Goal: Contribute content

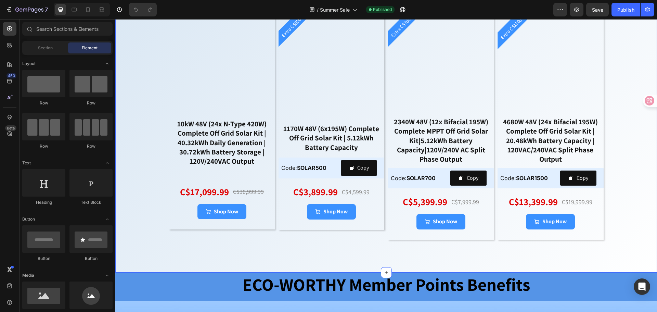
scroll to position [1950, 0]
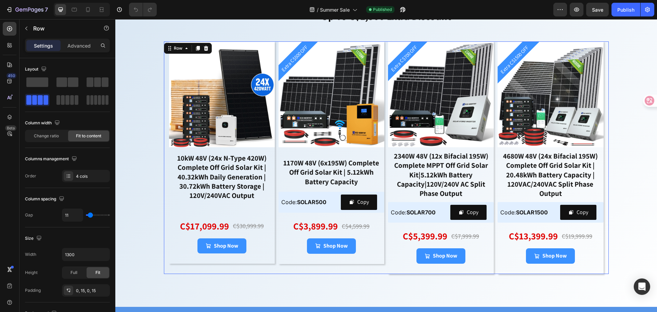
click at [373, 269] on div "Extra C$500 OFF Product Badge Product Images 1170W 48V (6x195W) Complete Off Gr…" at bounding box center [332, 157] width 106 height 232
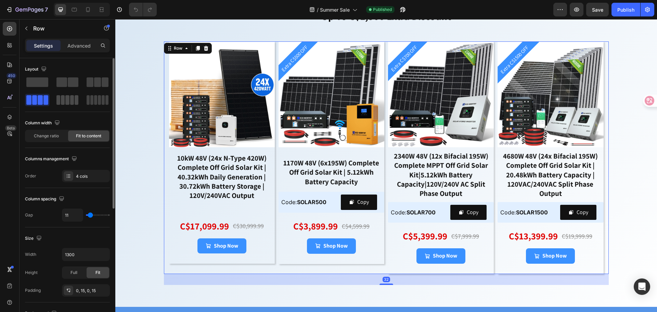
click at [71, 101] on span at bounding box center [72, 100] width 4 height 10
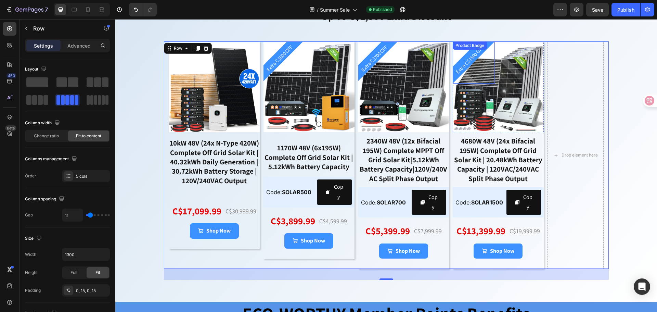
click at [455, 47] on div "Product Badge" at bounding box center [469, 45] width 31 height 6
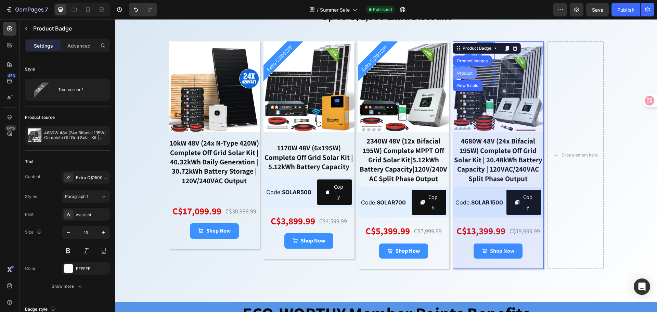
click at [462, 73] on div "Product" at bounding box center [465, 73] width 18 height 4
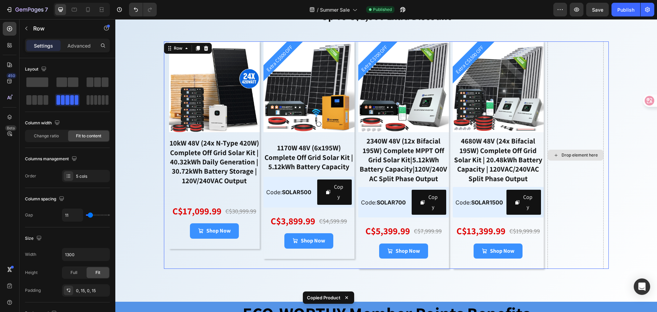
click at [578, 108] on div "Drop element here" at bounding box center [576, 154] width 56 height 227
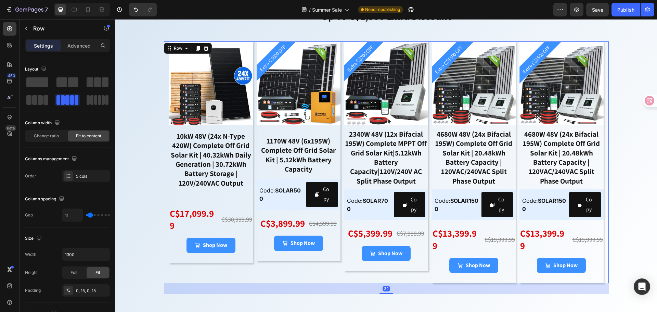
click at [416, 279] on div "Extra C$700 OFF Product Badge Product Images 2340W 48V (12x Bifacial 195W) Comp…" at bounding box center [386, 162] width 84 height 242
click at [523, 47] on div "Product Badge" at bounding box center [536, 45] width 31 height 6
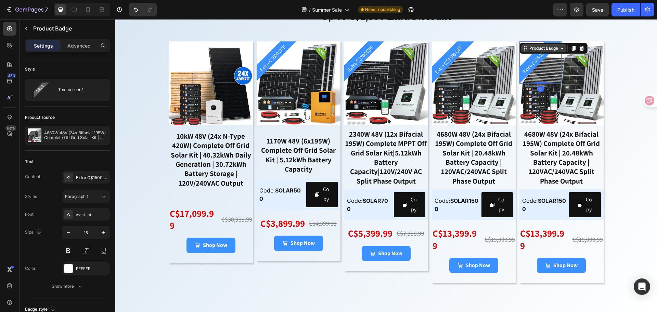
click at [528, 48] on div "Product Badge" at bounding box center [543, 48] width 31 height 6
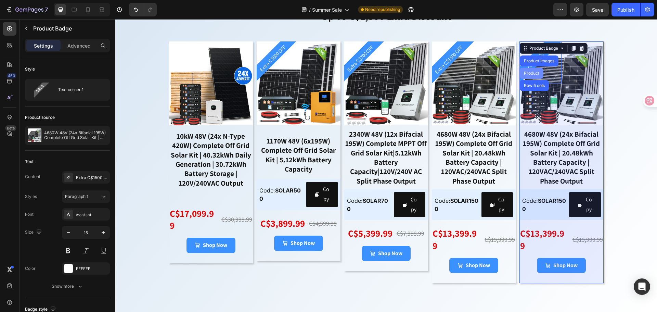
click at [526, 72] on div "Product" at bounding box center [532, 73] width 18 height 4
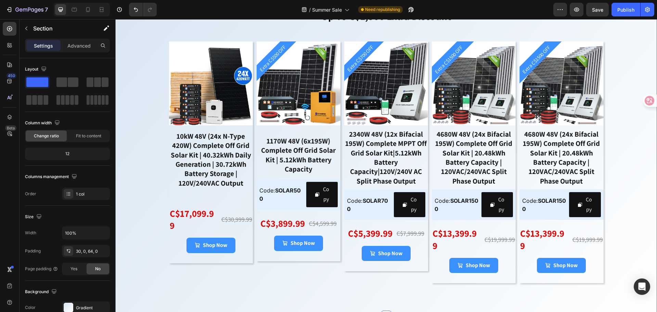
click at [129, 65] on div "🌴 intelligent all-in-one energy storage solutions 🌴 up to c$1,500 extra discoun…" at bounding box center [386, 138] width 542 height 311
click at [164, 147] on div "Product Images 10kW 48V (24x N-Type 420W) Complete Off Grid Solar Kit | 40.32kW…" at bounding box center [386, 162] width 445 height 242
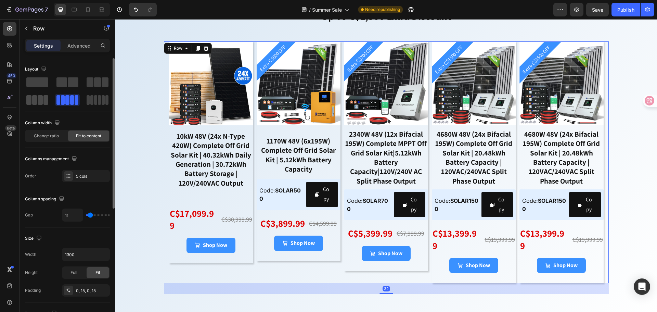
click at [33, 101] on span at bounding box center [34, 100] width 5 height 10
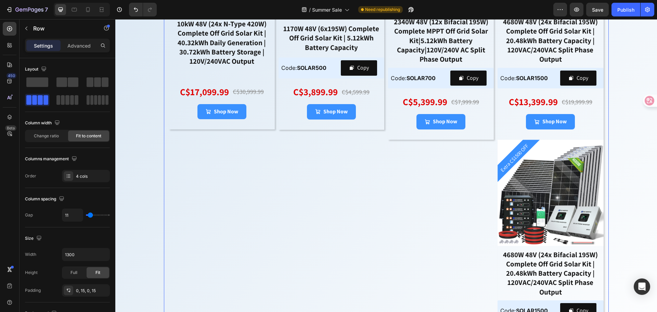
scroll to position [2087, 0]
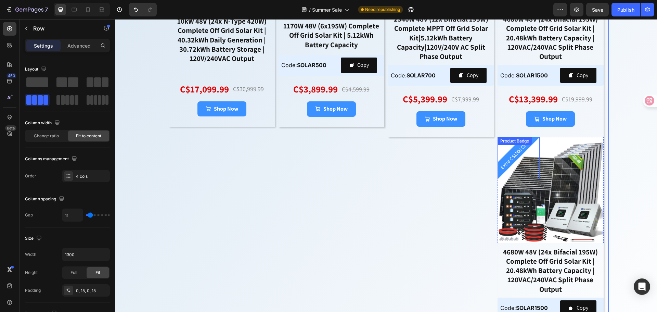
click at [503, 139] on div "Product Badge" at bounding box center [515, 141] width 34 height 8
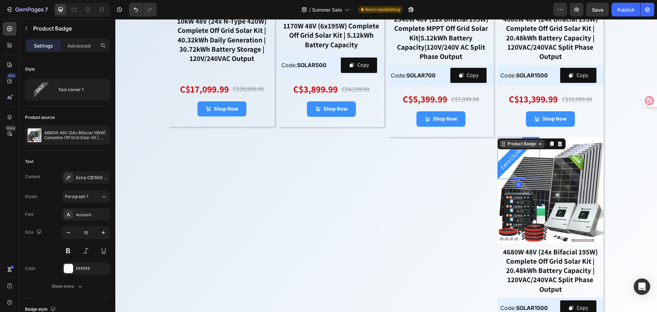
click at [506, 142] on div "Product Badge" at bounding box center [521, 144] width 31 height 6
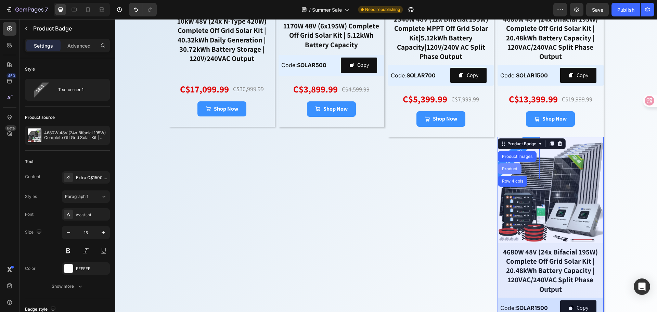
click at [503, 165] on div "Product" at bounding box center [510, 168] width 24 height 11
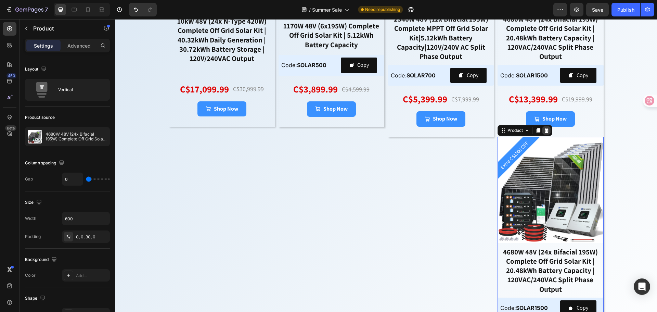
click at [544, 131] on icon at bounding box center [546, 130] width 5 height 5
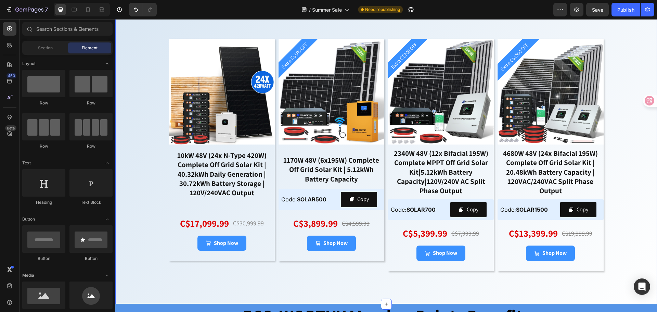
scroll to position [1950, 0]
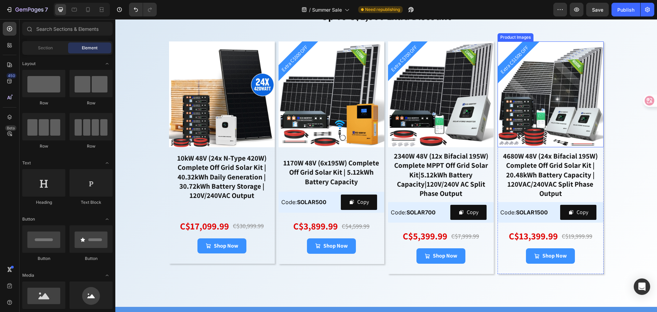
click at [537, 125] on img at bounding box center [551, 94] width 106 height 106
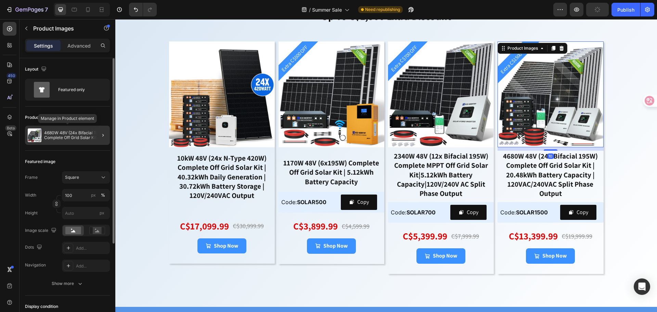
click at [72, 132] on p "4680W 48V (24x Bifacial 195W) Complete Off Grid Solar Kit | 20.48kWh Battery Ca…" at bounding box center [75, 135] width 63 height 10
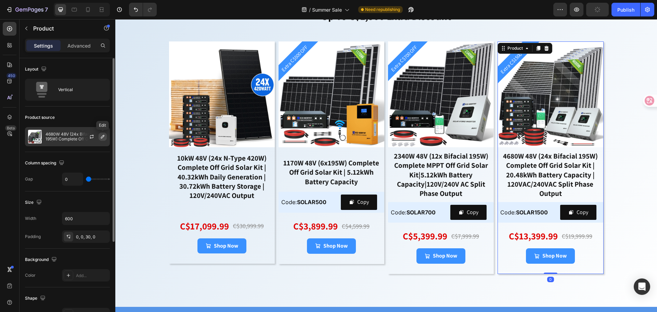
click at [100, 137] on icon "button" at bounding box center [102, 136] width 5 height 5
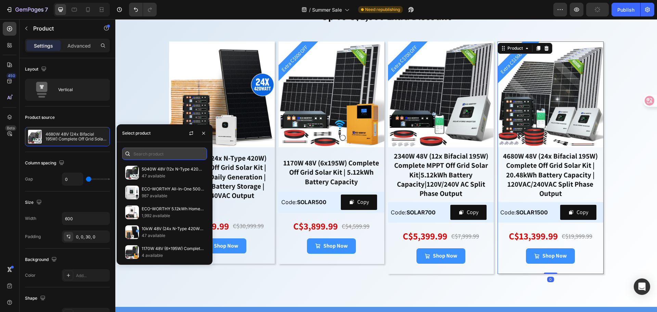
click at [148, 154] on input "text" at bounding box center [164, 153] width 85 height 12
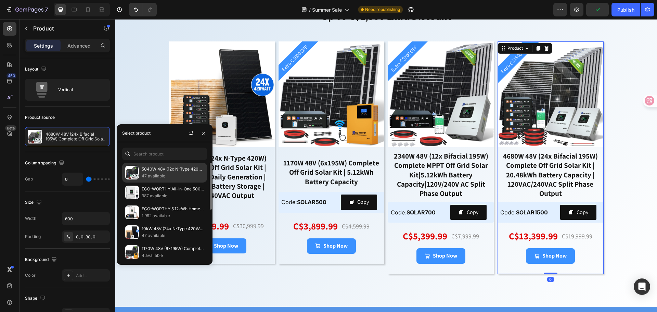
click at [167, 176] on p "47 available" at bounding box center [173, 175] width 62 height 7
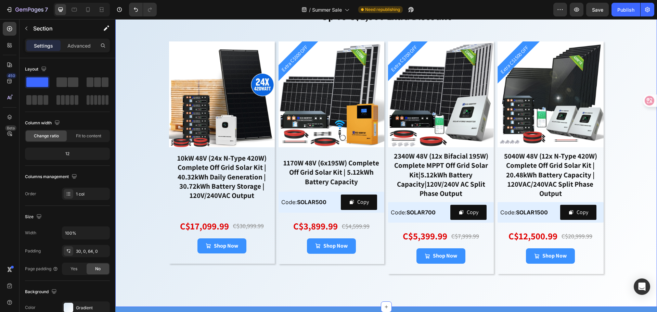
click at [623, 186] on div "🌴 intelligent all-in-one energy storage solutions 🌴 up to c$1,500 extra discoun…" at bounding box center [386, 134] width 542 height 302
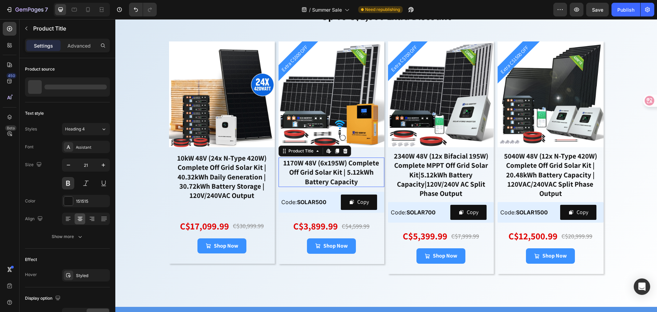
click at [328, 171] on div "1170W 48V (6x195W) Complete Off Grid Solar Kit | 5.12kWh Battery Capacity" at bounding box center [332, 171] width 106 height 29
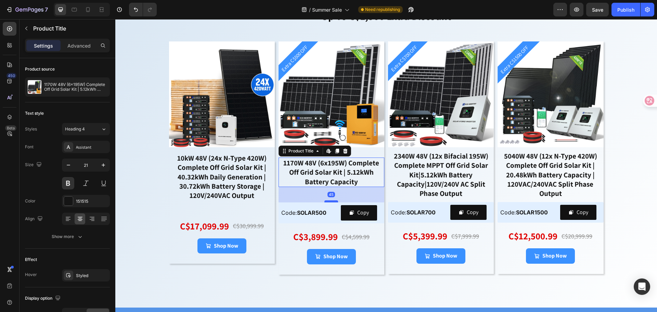
drag, startPoint x: 329, startPoint y: 190, endPoint x: 326, endPoint y: 201, distance: 10.8
click at [326, 201] on div at bounding box center [331, 201] width 14 height 2
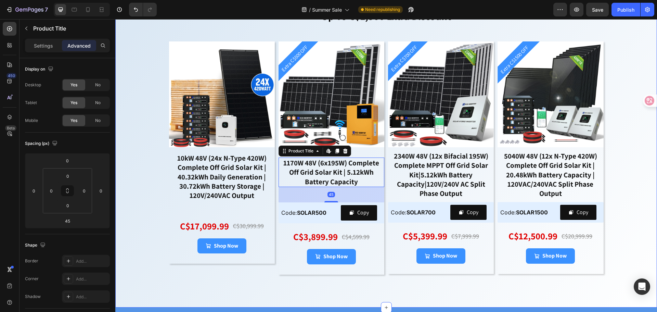
click at [625, 195] on div "🌴 intelligent all-in-one energy storage solutions 🌴 up to c$1,500 extra discoun…" at bounding box center [386, 134] width 542 height 302
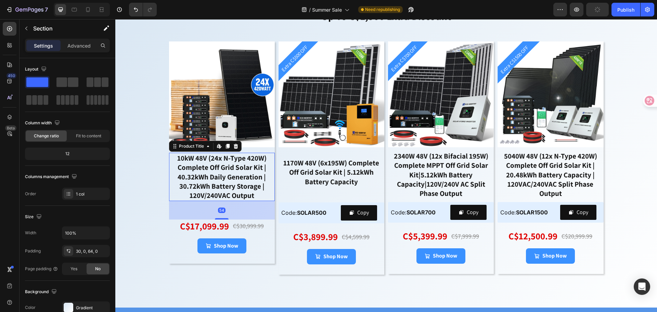
click at [226, 175] on div "10kW 48V (24x N-Type 420W) Complete Off Grid Solar Kit | 40.32kWh Daily Generat…" at bounding box center [222, 177] width 106 height 48
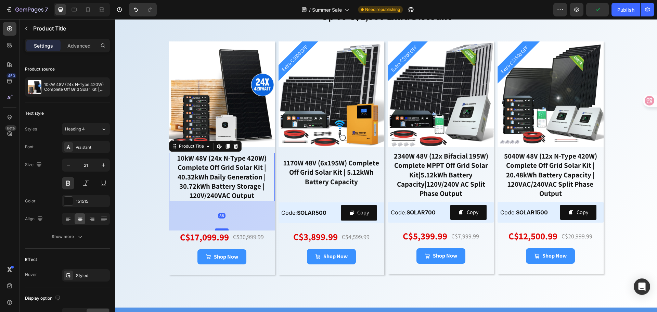
drag, startPoint x: 222, startPoint y: 217, endPoint x: 221, endPoint y: 228, distance: 11.0
click at [221, 228] on div at bounding box center [222, 229] width 14 height 2
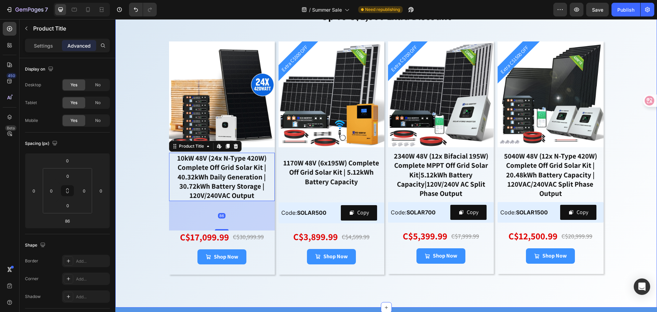
click at [619, 180] on div "🌴 intelligent all-in-one energy storage solutions 🌴 up to c$1,500 extra discoun…" at bounding box center [386, 134] width 542 height 302
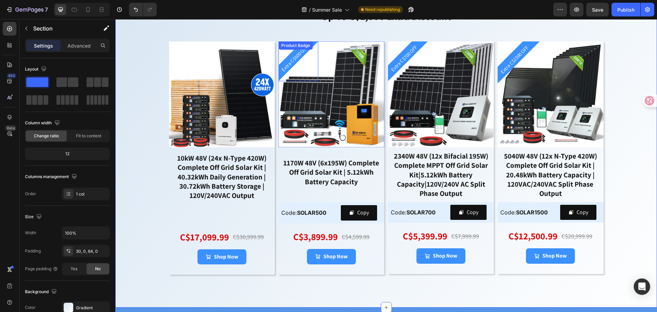
click at [296, 51] on div "Extra C$500 OFF Product Badge" at bounding box center [299, 61] width 40 height 40
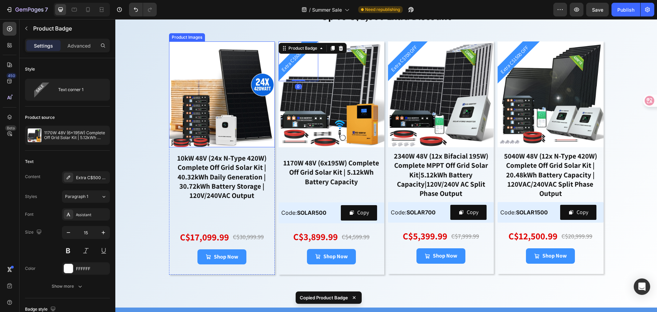
click at [177, 48] on div "Product Images" at bounding box center [222, 94] width 106 height 106
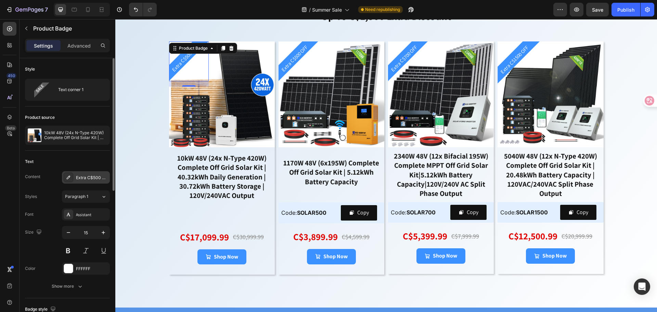
click at [83, 179] on div "Extra C$500 OFF" at bounding box center [92, 178] width 32 height 6
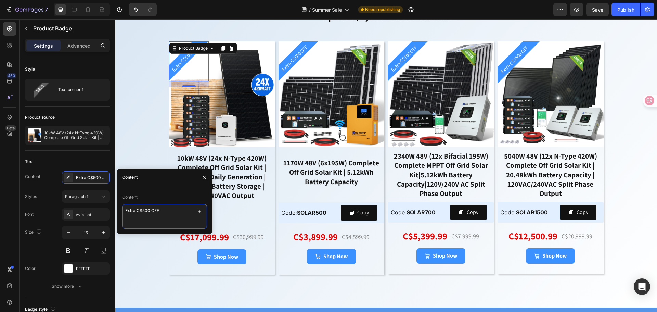
drag, startPoint x: 168, startPoint y: 214, endPoint x: 119, endPoint y: 210, distance: 48.7
click at [119, 210] on div "Content Extra C$500 OFF" at bounding box center [165, 210] width 96 height 37
drag, startPoint x: 127, startPoint y: 211, endPoint x: 123, endPoint y: 211, distance: 4.4
click at [123, 211] on textarea "perfect" at bounding box center [164, 216] width 85 height 25
click at [154, 210] on textarea "Perfect" at bounding box center [164, 216] width 85 height 25
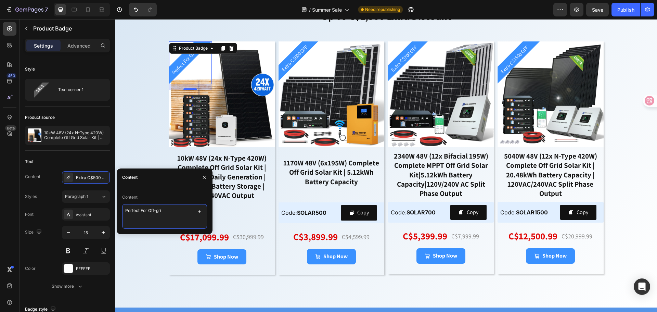
type textarea "Perfect For Off-grid"
click at [140, 144] on div "🌴 intelligent all-in-one energy storage solutions 🌴 up to c$1,500 extra discoun…" at bounding box center [386, 134] width 542 height 302
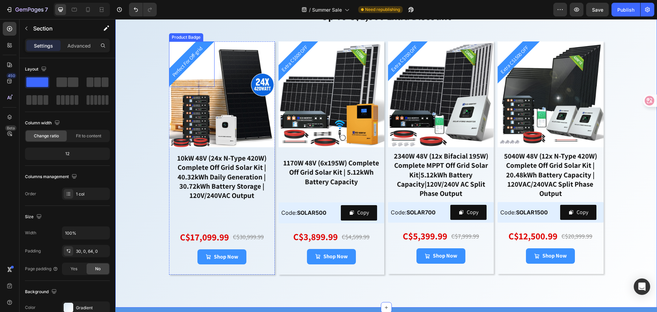
click at [180, 63] on pre "Perfect For Off-grid" at bounding box center [187, 61] width 39 height 39
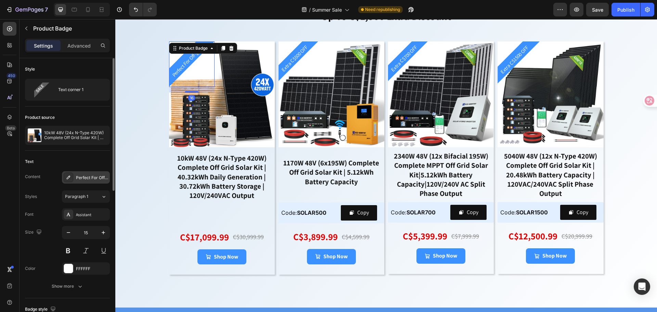
click at [96, 182] on div "Perfect For Off-grid" at bounding box center [86, 177] width 48 height 12
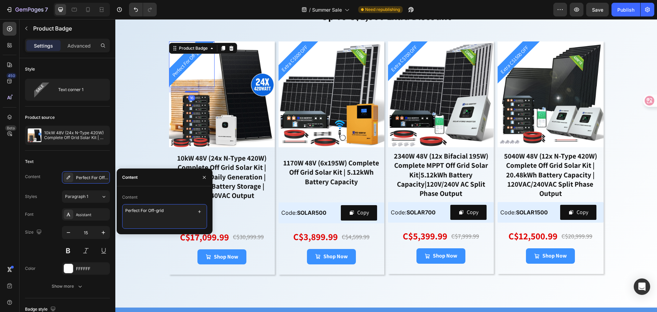
drag, startPoint x: 167, startPoint y: 212, endPoint x: 119, endPoint y: 209, distance: 48.0
click at [119, 209] on div "Content Perfect For Off-grid" at bounding box center [165, 210] width 96 height 37
click at [167, 208] on textarea "Perfect For Off-grid" at bounding box center [164, 216] width 85 height 25
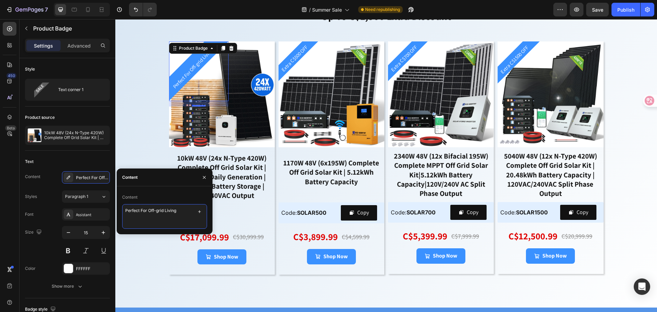
drag, startPoint x: 165, startPoint y: 211, endPoint x: 176, endPoint y: 212, distance: 11.0
click at [176, 212] on textarea "Perfect For Off-grid Living" at bounding box center [164, 216] width 85 height 25
type textarea "Perfect For Off-grid"
click at [146, 142] on div "🌴 intelligent all-in-one energy storage solutions 🌴 up to c$1,500 extra discoun…" at bounding box center [386, 134] width 542 height 302
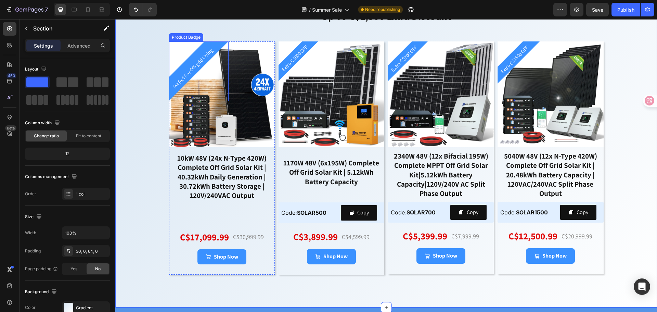
click at [190, 75] on div "Perfect For Off-grid Living" at bounding box center [199, 71] width 60 height 60
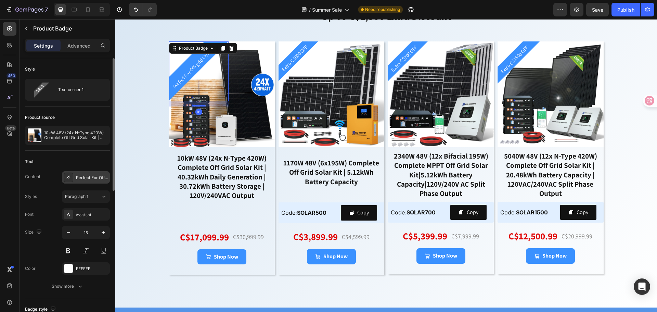
click at [96, 175] on div "Perfect For Off-grid" at bounding box center [92, 178] width 32 height 6
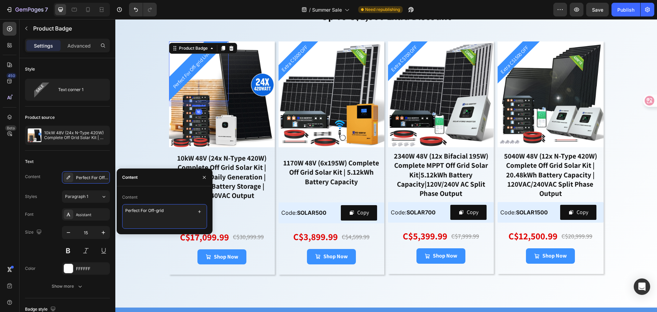
click at [176, 209] on textarea "Perfect For Off-grid" at bounding box center [164, 216] width 85 height 25
click at [142, 125] on div "🌴 intelligent all-in-one energy storage solutions 🌴 up to c$1,500 extra discoun…" at bounding box center [386, 134] width 542 height 302
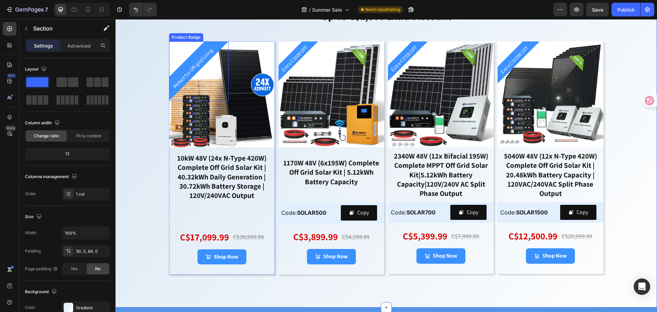
click at [194, 60] on pre "Perfect For Off-grid Living" at bounding box center [192, 68] width 49 height 49
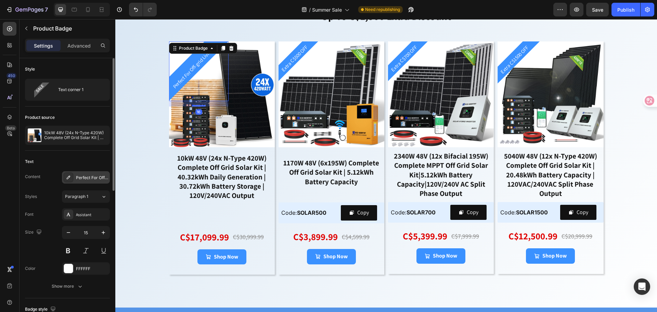
click at [88, 175] on div "Perfect For Off-grid" at bounding box center [92, 178] width 32 height 6
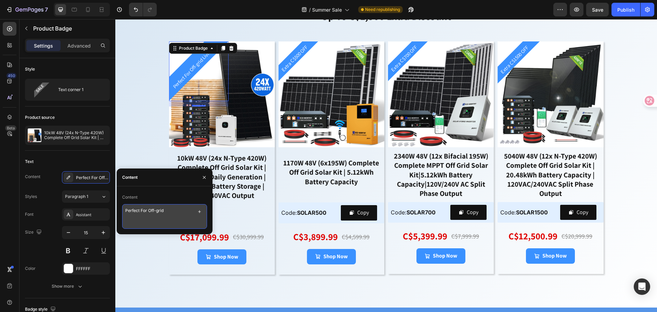
click at [171, 210] on textarea "Perfect For Off-grid" at bounding box center [164, 216] width 85 height 25
type textarea "Perfect For Off-grid"
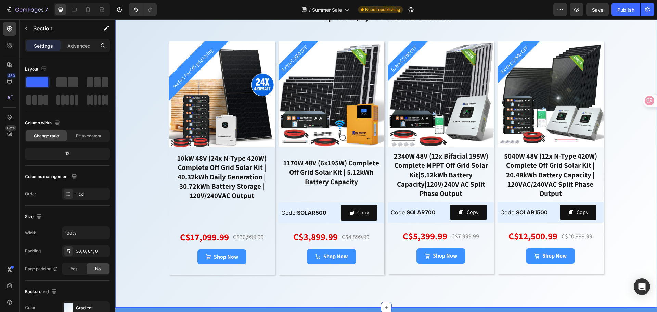
click at [136, 136] on div "🌴 intelligent all-in-one energy storage solutions 🌴 up to c$1,500 extra discoun…" at bounding box center [386, 134] width 542 height 302
click at [200, 63] on pre "Perfect For Off-grid Living" at bounding box center [192, 68] width 49 height 49
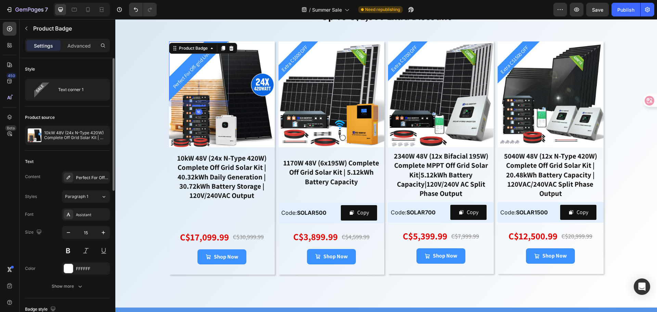
click at [96, 153] on div "Text Content Perfect For Off-grid Styles Paragraph 1 Font Assistant Size 15 Col…" at bounding box center [67, 224] width 85 height 147
click at [187, 70] on pre "Perfect For Off-grid Living" at bounding box center [192, 68] width 49 height 49
click at [97, 175] on div "Perfect For Off-grid" at bounding box center [92, 178] width 32 height 6
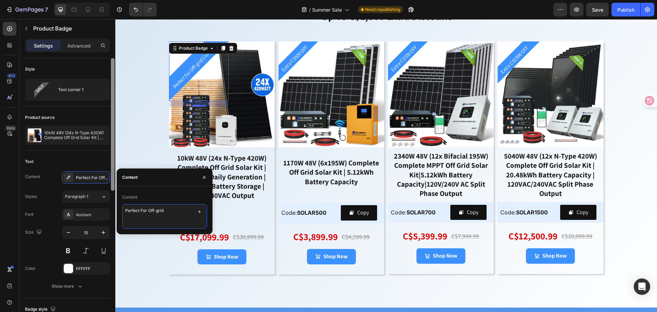
drag, startPoint x: 173, startPoint y: 212, endPoint x: 110, endPoint y: 207, distance: 63.5
click at [110, 207] on div "450 Beta Sections(18) Elements(83) Section Element Hero Section Product Detail …" at bounding box center [57, 165] width 115 height 293
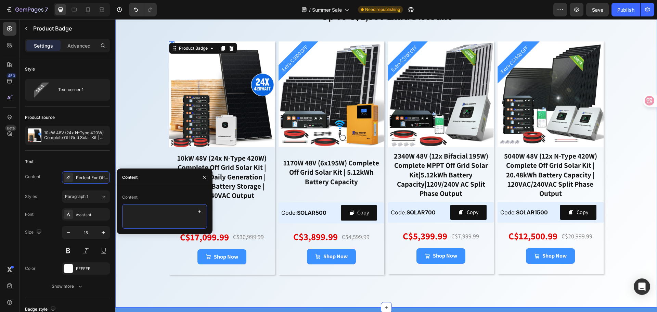
paste textarea "Perfect For Off-grid"
type textarea "Perfect For Off-grid"
click at [166, 191] on div "Content Perfect For Off-grid" at bounding box center [165, 210] width 96 height 48
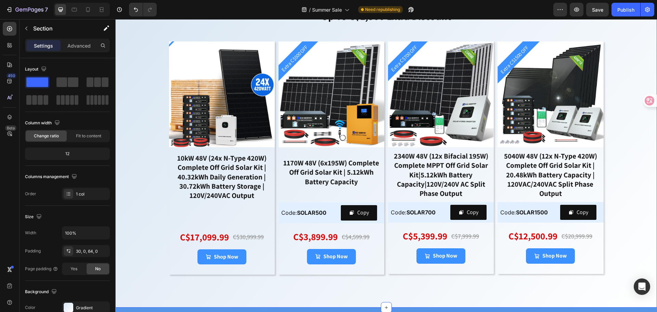
click at [149, 125] on div "🌴 intelligent all-in-one energy storage solutions 🌴 up to c$1,500 extra discoun…" at bounding box center [386, 134] width 542 height 302
click at [169, 44] on div at bounding box center [171, 43] width 5 height 5
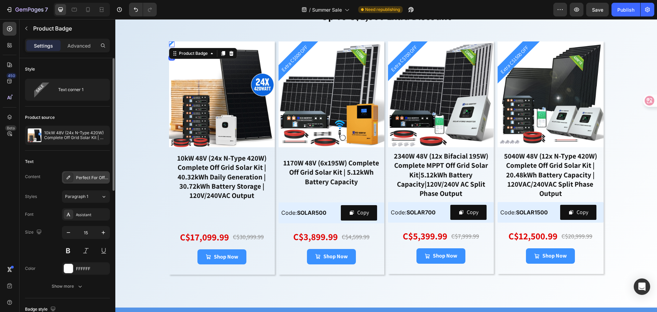
click at [93, 179] on div "Perfect For Off-grid" at bounding box center [92, 178] width 32 height 6
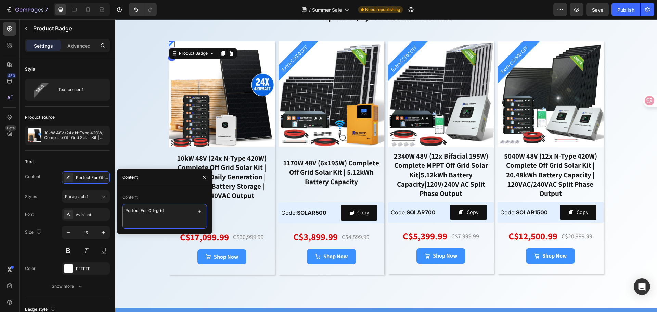
click at [174, 214] on textarea "Perfect For Off-grid" at bounding box center [164, 216] width 85 height 25
drag, startPoint x: 173, startPoint y: 210, endPoint x: 112, endPoint y: 209, distance: 61.3
click at [112, 209] on div "450 Beta Sections(18) Elements(83) Section Element Hero Section Product Detail …" at bounding box center [57, 165] width 115 height 293
click at [153, 210] on textarea at bounding box center [164, 216] width 85 height 25
paste textarea "Perfect For Off-grid"
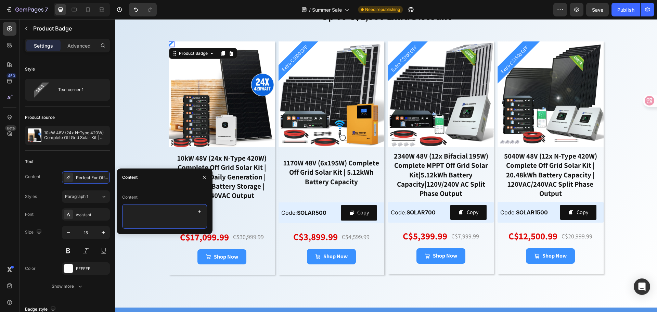
type textarea "Perfect For Off-grid"
click at [163, 196] on div "Content" at bounding box center [164, 197] width 85 height 11
click at [163, 195] on div "Content" at bounding box center [164, 197] width 85 height 11
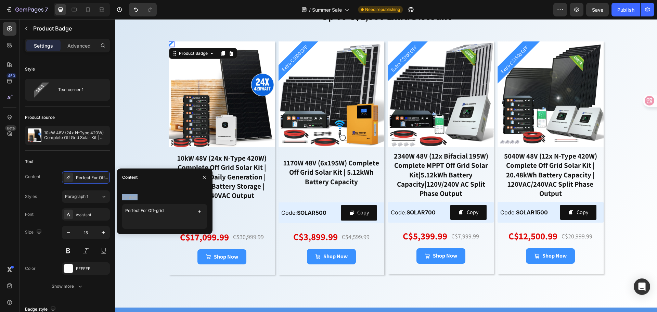
click at [153, 192] on div "Content" at bounding box center [164, 197] width 85 height 11
click at [93, 163] on div "Text" at bounding box center [67, 161] width 85 height 11
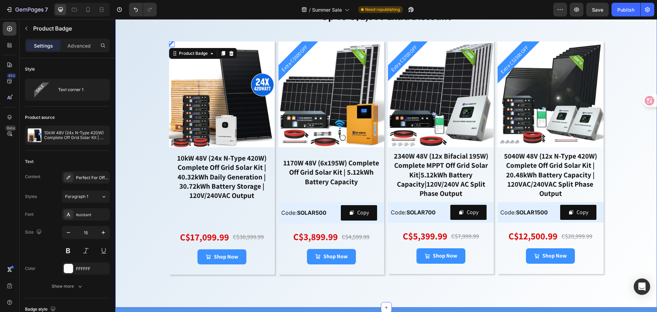
click at [140, 120] on div "🌴 intelligent all-in-one energy storage solutions 🌴 up to c$1,500 extra discoun…" at bounding box center [386, 134] width 542 height 302
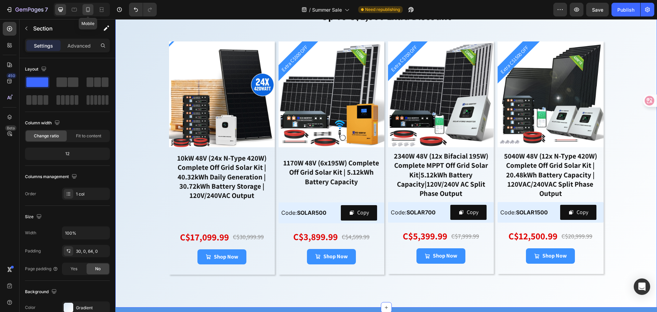
click at [91, 10] on icon at bounding box center [88, 9] width 7 height 7
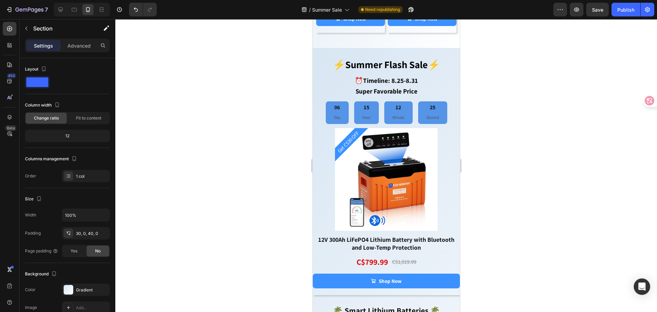
scroll to position [366, 0]
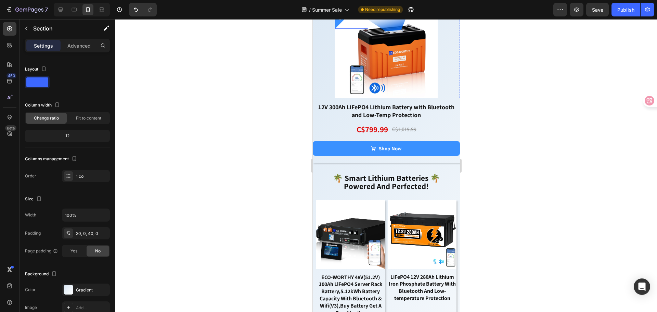
click at [349, 25] on pre "Get C$30 OFF" at bounding box center [348, 10] width 30 height 30
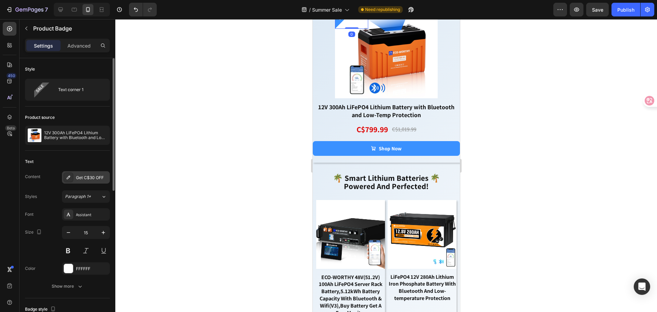
click at [93, 177] on div "Get C$30 OFF" at bounding box center [92, 178] width 32 height 6
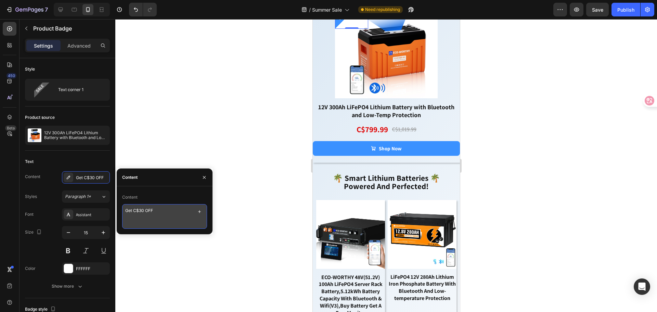
click at [140, 210] on textarea "Get C$30 OFF" at bounding box center [164, 216] width 85 height 25
click at [141, 210] on textarea "Get C$30 OFF" at bounding box center [164, 216] width 85 height 25
type textarea "Get C$120 OFF"
click at [165, 209] on textarea "Get C$120 OFF" at bounding box center [164, 216] width 85 height 25
click at [226, 128] on div at bounding box center [386, 165] width 542 height 293
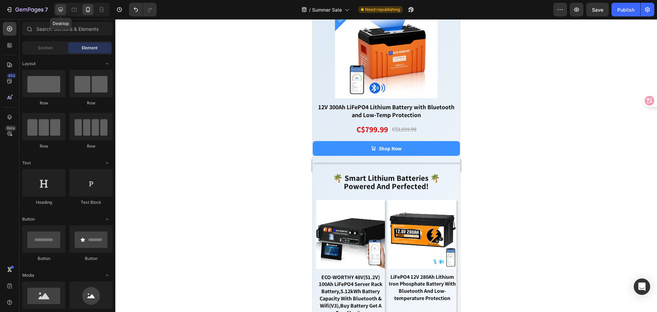
click at [58, 9] on icon at bounding box center [60, 9] width 7 height 7
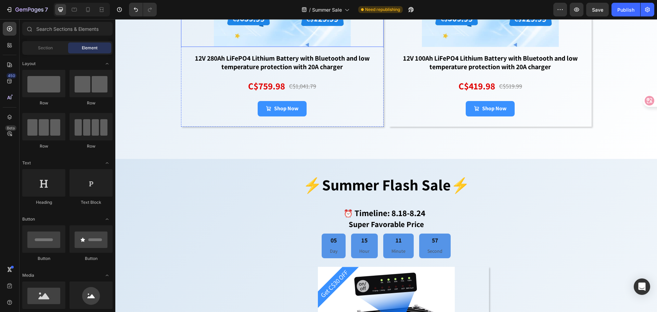
scroll to position [901, 0]
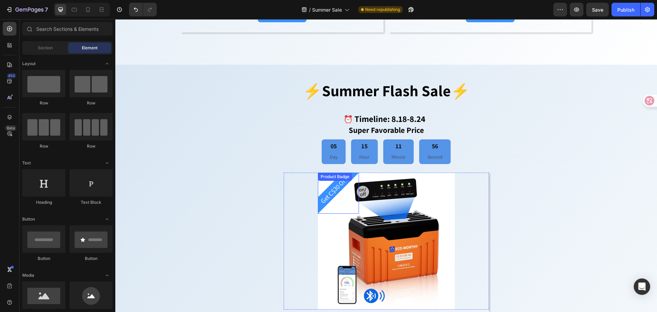
click at [331, 194] on pre "Get C$30 OFF" at bounding box center [333, 189] width 37 height 37
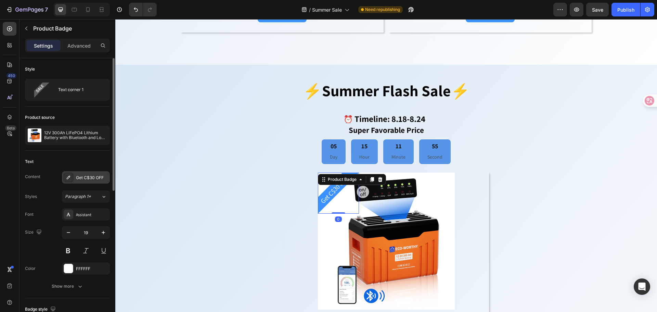
click at [84, 175] on div "Get C$30 OFF" at bounding box center [92, 178] width 32 height 6
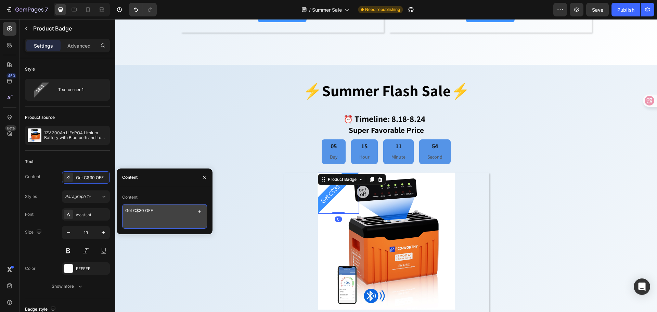
click at [140, 212] on textarea "Get C$30 OFF" at bounding box center [164, 216] width 85 height 25
click at [142, 212] on textarea "Get C$30 OFF" at bounding box center [164, 216] width 85 height 25
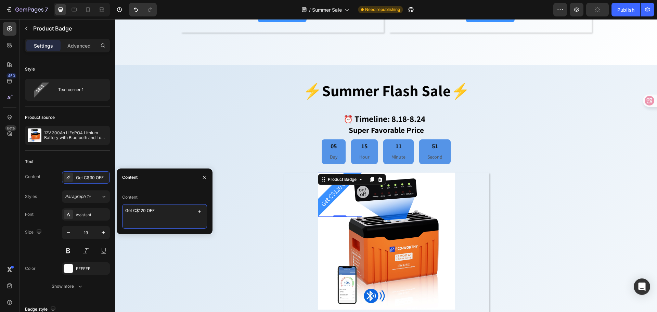
type textarea "Get C$120 OFF"
click at [158, 192] on div "Content" at bounding box center [164, 197] width 85 height 11
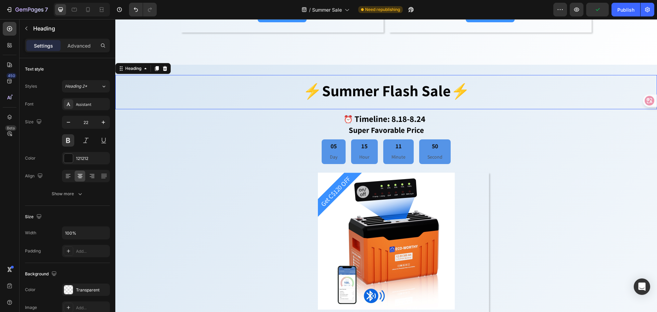
click at [179, 107] on div "⚡️summer flash sale⚡️ Heading 0" at bounding box center [386, 92] width 542 height 35
click at [90, 13] on div at bounding box center [87, 9] width 11 height 11
type input "41"
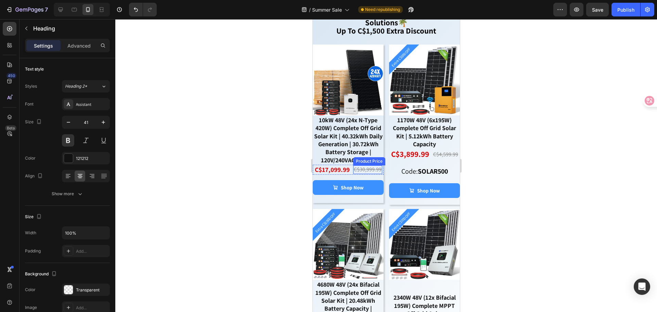
scroll to position [2106, 0]
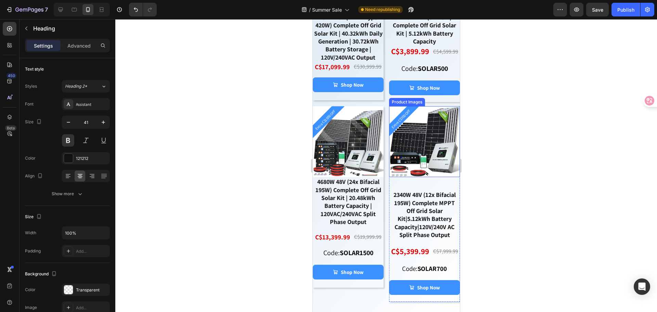
click at [426, 153] on img at bounding box center [424, 141] width 71 height 71
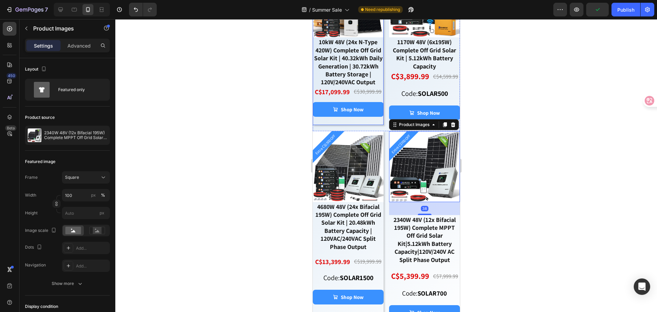
scroll to position [1969, 0]
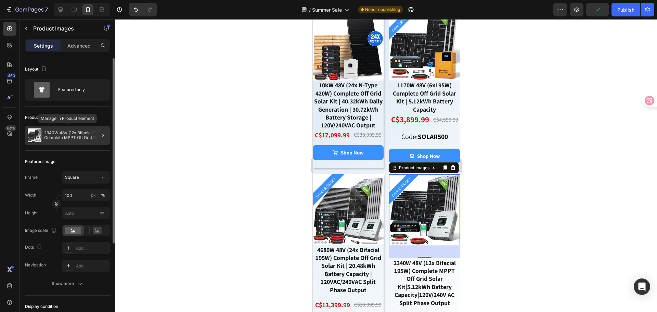
click at [82, 135] on p "2340W 48V (12x Bifacial 195W) Complete MPPT Off Grid Solar Kit|5.12kWh Battery …" at bounding box center [75, 135] width 63 height 10
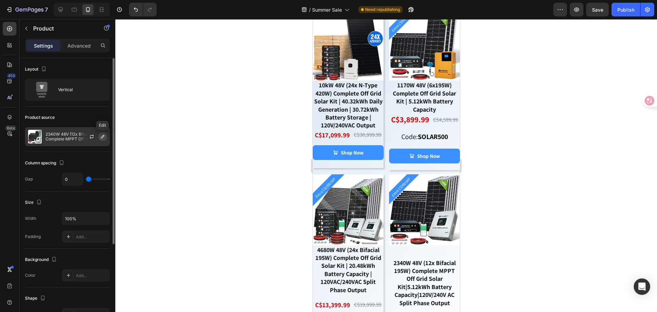
click at [101, 137] on icon "button" at bounding box center [102, 136] width 3 height 3
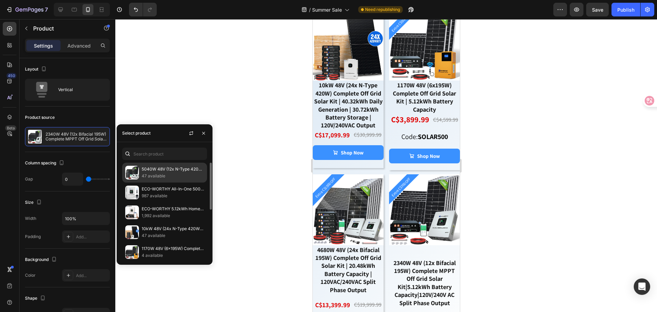
click at [157, 167] on p "5040W 48V (12x N-Type 420W) Complete Off Grid Solar Kit | 20.48kWh Battery Capa…" at bounding box center [173, 169] width 62 height 7
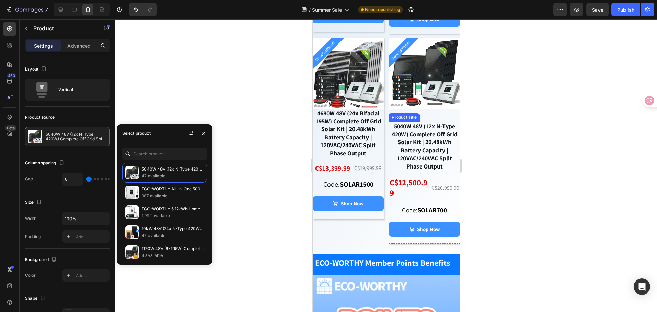
scroll to position [2106, 0]
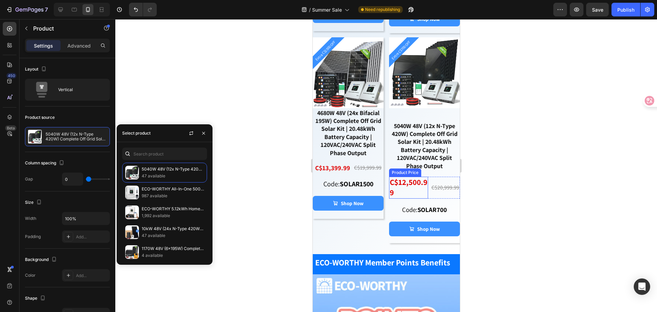
click at [405, 188] on div "C$12,500.99" at bounding box center [408, 188] width 39 height 22
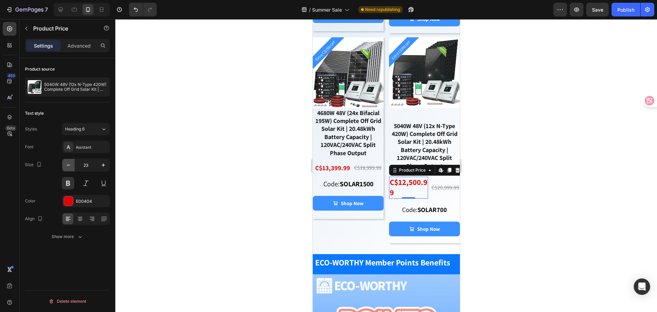
click at [67, 166] on icon "button" at bounding box center [68, 165] width 7 height 7
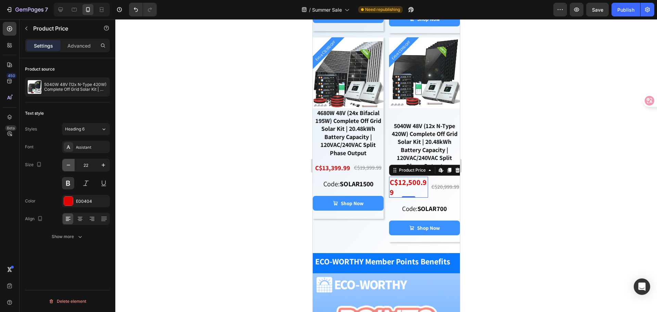
click at [67, 166] on icon "button" at bounding box center [68, 165] width 7 height 7
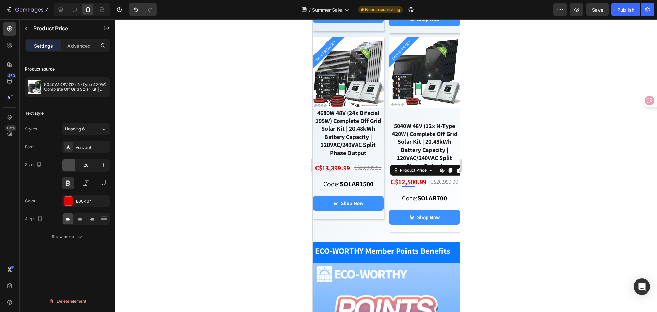
click at [67, 166] on icon "button" at bounding box center [68, 165] width 7 height 7
type input "19"
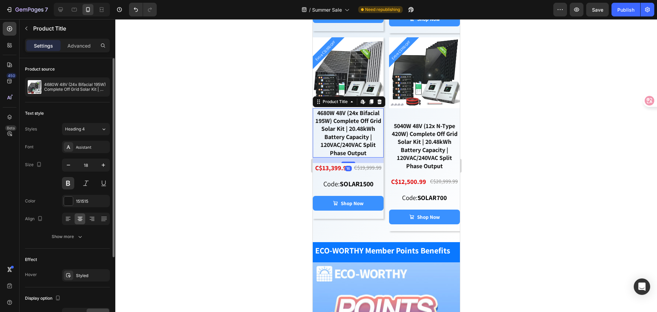
click at [346, 141] on div "4680W 48V (24x Bifacial 195W) Complete Off Grid Solar Kit | 20.48kWh Battery Ca…" at bounding box center [347, 132] width 71 height 49
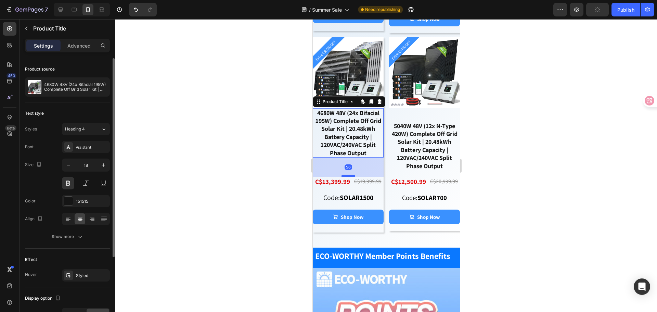
drag, startPoint x: 347, startPoint y: 163, endPoint x: 349, endPoint y: 177, distance: 13.8
click at [349, 177] on div at bounding box center [348, 176] width 14 height 2
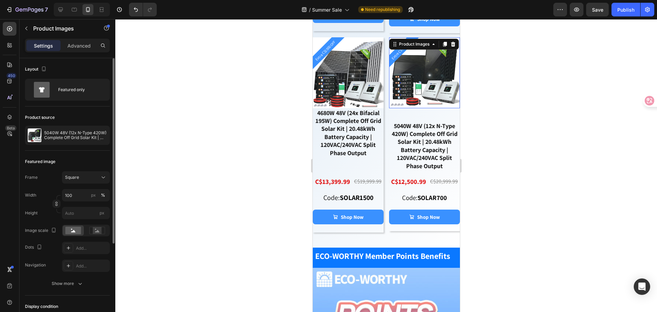
click at [420, 82] on img at bounding box center [424, 72] width 71 height 71
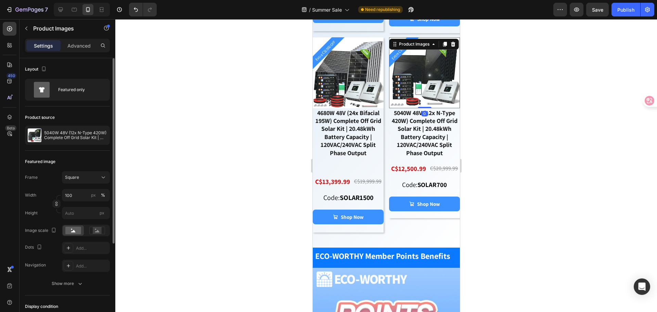
drag, startPoint x: 420, startPoint y: 121, endPoint x: 421, endPoint y: 103, distance: 18.5
click at [421, 103] on div "Extra C$700 OFF Product Badge Product Images 0" at bounding box center [424, 72] width 71 height 71
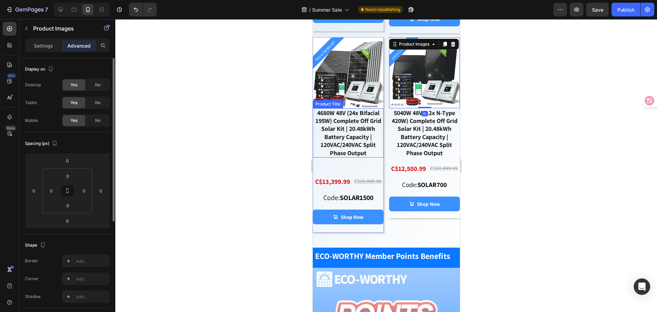
click at [348, 123] on div "4680W 48V (24x Bifacial 195W) Complete Off Grid Solar Kit | 20.48kWh Battery Ca…" at bounding box center [347, 132] width 71 height 49
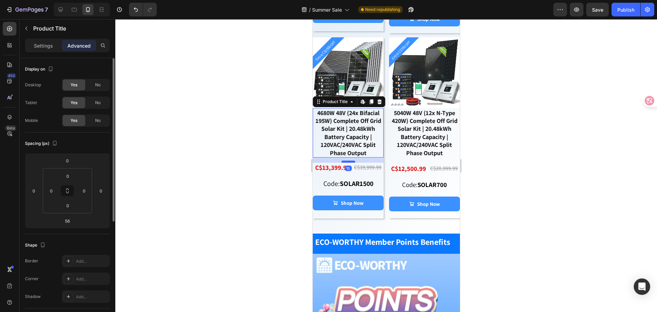
drag, startPoint x: 347, startPoint y: 177, endPoint x: 349, endPoint y: 163, distance: 14.1
click at [349, 163] on div at bounding box center [348, 161] width 14 height 2
type input "15"
click at [516, 141] on div at bounding box center [386, 165] width 542 height 293
click at [351, 152] on div "4680W 48V (24x Bifacial 195W) Complete Off Grid Solar Kit | 20.48kWh Battery Ca…" at bounding box center [347, 132] width 71 height 49
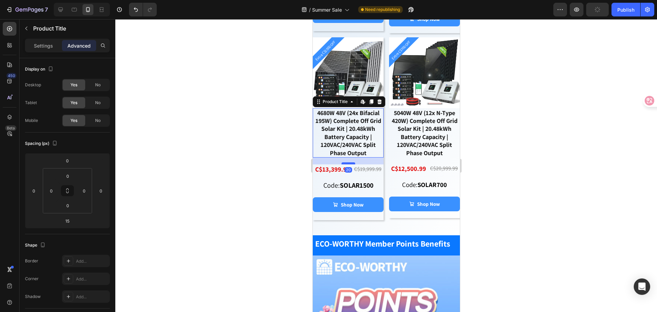
click at [349, 164] on div at bounding box center [348, 163] width 14 height 2
type input "20"
click at [422, 129] on div "5040W 48V (12x N-Type 420W) Complete Off Grid Solar Kit | 20.48kWh Battery Capa…" at bounding box center [424, 132] width 71 height 49
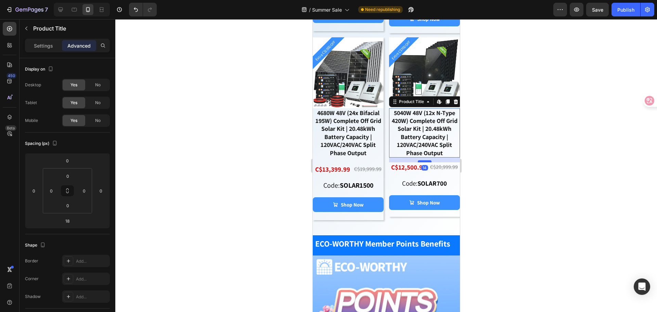
click at [420, 162] on div at bounding box center [424, 161] width 14 height 2
type input "14"
click at [356, 135] on div "4680W 48V (24x Bifacial 195W) Complete Off Grid Solar Kit | 20.48kWh Battery Ca…" at bounding box center [347, 132] width 71 height 49
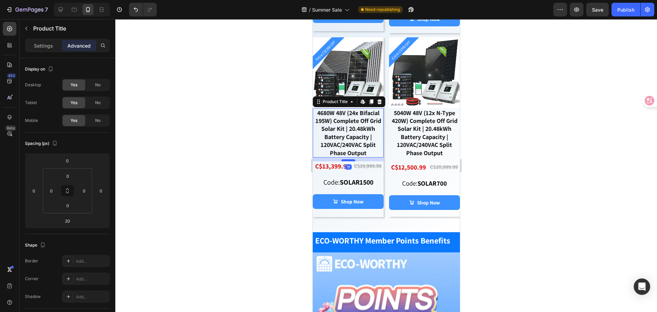
click at [348, 161] on div at bounding box center [348, 160] width 14 height 2
type input "11"
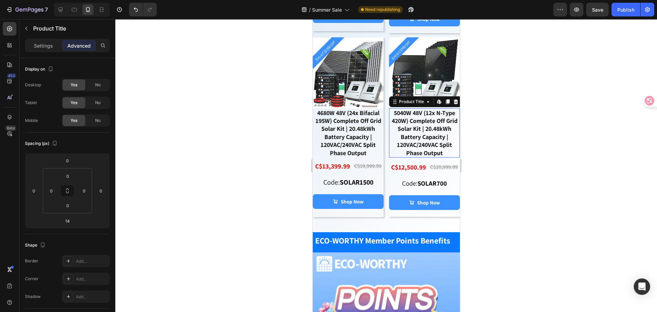
click at [426, 128] on div "5040W 48V (12x N-Type 420W) Complete Off Grid Solar Kit | 20.48kWh Battery Capa…" at bounding box center [424, 132] width 71 height 49
click at [423, 133] on div "5040W 48V (12x N-Type 420W) Complete Off Grid Solar Kit | 20.48kWh Battery Capa…" at bounding box center [424, 132] width 71 height 49
click at [420, 161] on div at bounding box center [424, 160] width 14 height 2
type input "11"
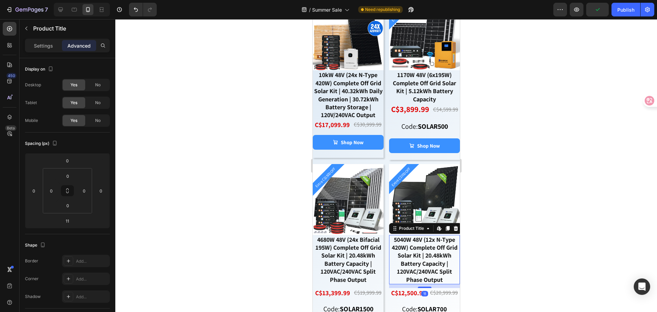
scroll to position [1935, 0]
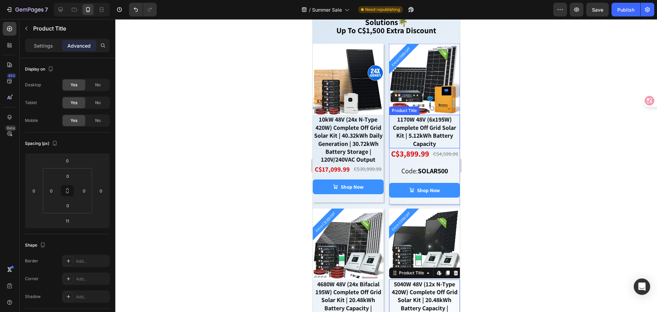
click at [420, 129] on div "1170W 48V (6x195W) Complete Off Grid Solar Kit | 5.12kWh Battery Capacity" at bounding box center [424, 132] width 71 height 34
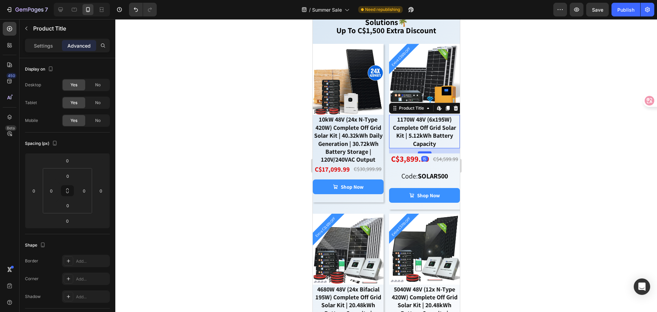
drag, startPoint x: 422, startPoint y: 144, endPoint x: 422, endPoint y: 150, distance: 5.1
click at [422, 151] on div at bounding box center [424, 152] width 14 height 2
type input "15"
click at [487, 137] on div at bounding box center [386, 165] width 542 height 293
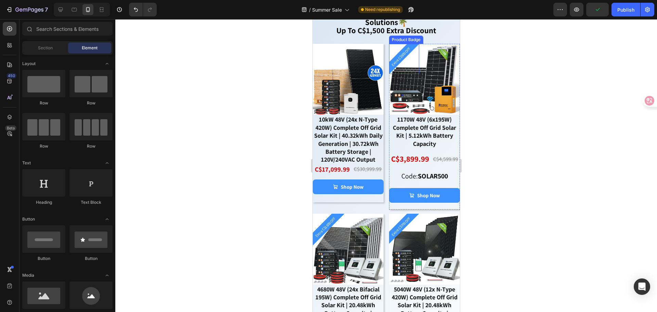
click at [397, 57] on pre "Extra C$500 OFF" at bounding box center [401, 57] width 26 height 26
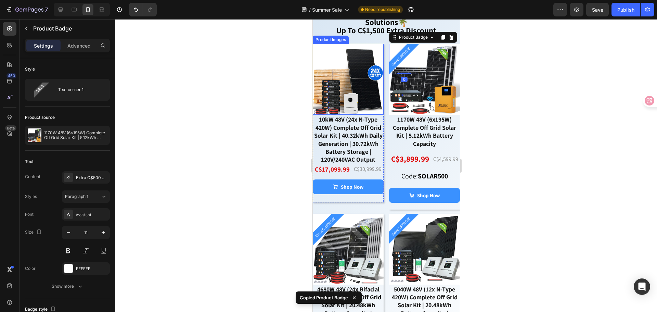
click at [323, 53] on img at bounding box center [347, 79] width 71 height 71
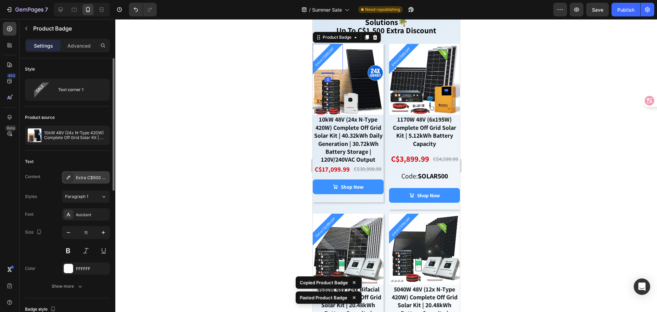
click at [92, 179] on div "Extra C$500 OFF" at bounding box center [92, 178] width 32 height 6
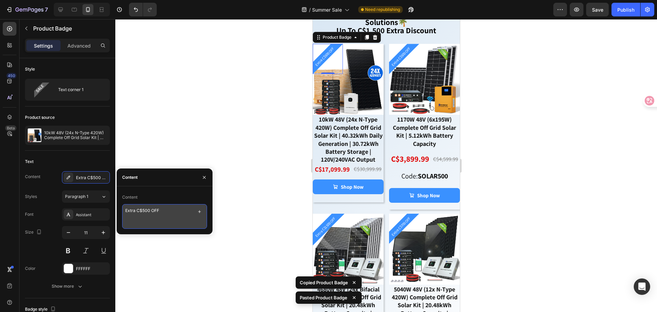
click at [164, 212] on textarea "Extra C$500 OFF" at bounding box center [164, 216] width 85 height 25
drag, startPoint x: 169, startPoint y: 209, endPoint x: 116, endPoint y: 210, distance: 52.4
click at [116, 0] on div "7 Version history / Summer Sale Need republishing Preview Save Publish 450 Beta…" at bounding box center [328, 0] width 657 height 0
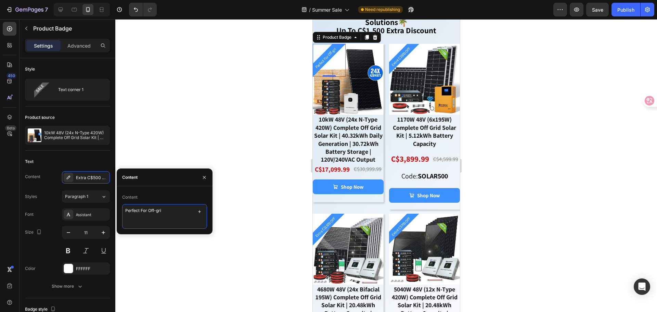
type textarea "Perfect For Off-grid"
click at [194, 136] on div at bounding box center [386, 165] width 542 height 293
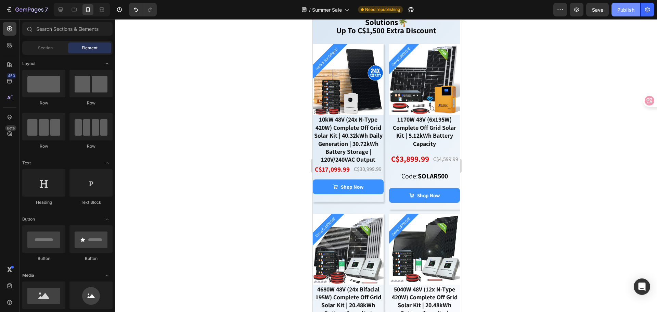
click at [620, 12] on div "Publish" at bounding box center [625, 9] width 17 height 7
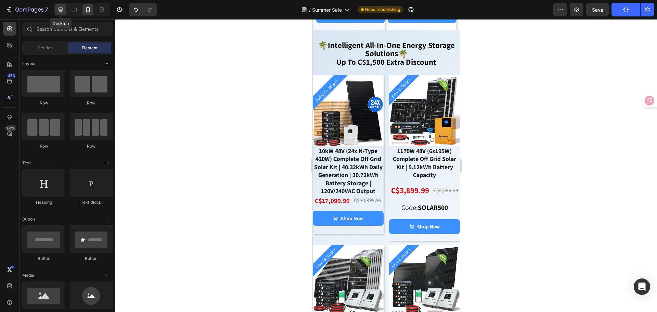
click at [60, 10] on icon at bounding box center [61, 10] width 4 height 4
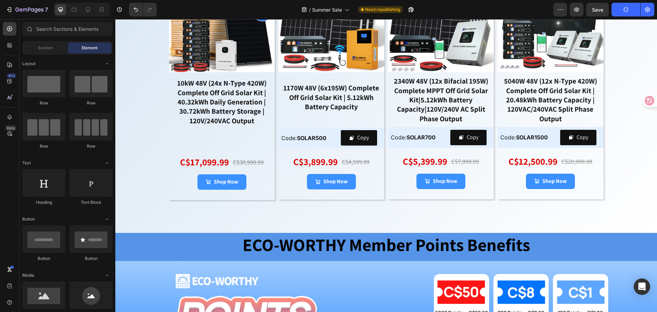
scroll to position [2125, 0]
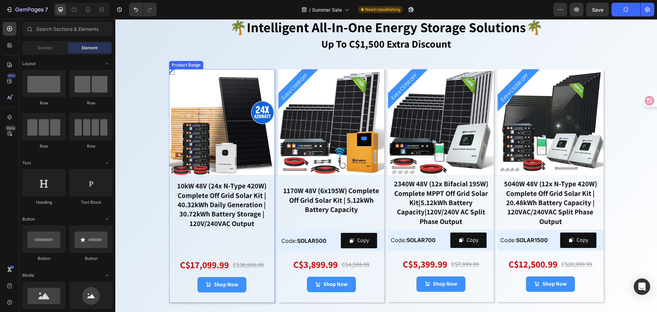
click at [169, 72] on div at bounding box center [171, 71] width 5 height 5
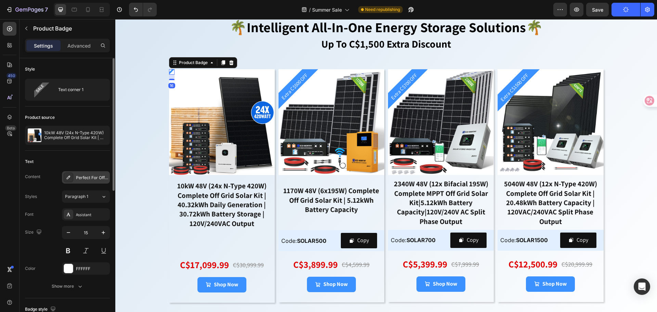
click at [87, 177] on div "Perfect For Off-grid" at bounding box center [92, 178] width 32 height 6
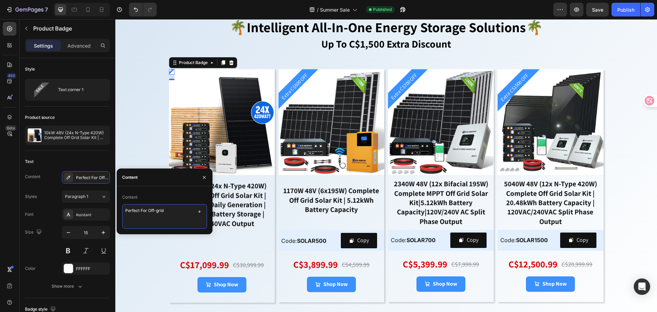
drag, startPoint x: 174, startPoint y: 210, endPoint x: 120, endPoint y: 210, distance: 53.4
click at [120, 210] on div "Content Perfect For Off-grid" at bounding box center [165, 210] width 96 height 37
